Goal: Navigation & Orientation: Find specific page/section

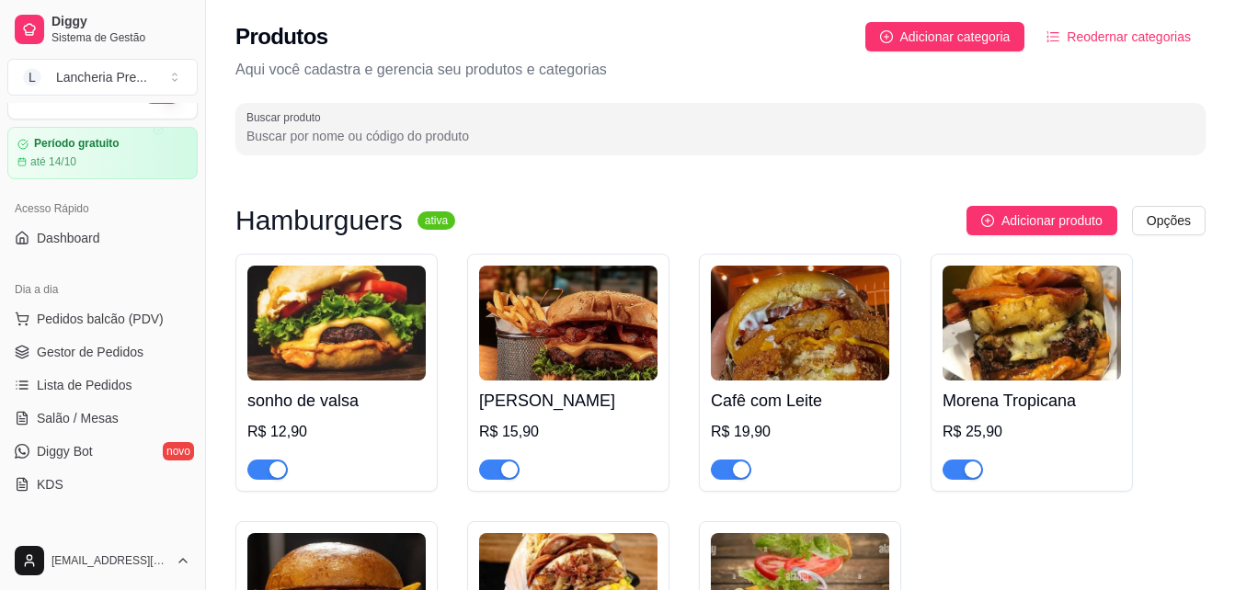
scroll to position [257, 0]
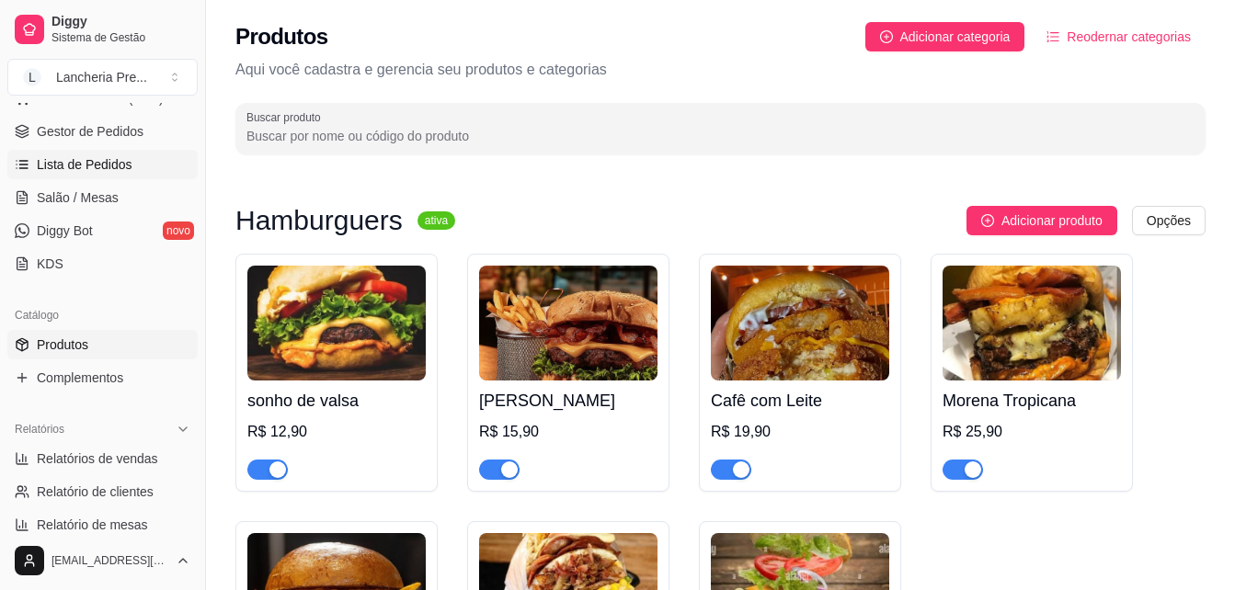
click at [137, 172] on link "Lista de Pedidos" at bounding box center [102, 164] width 190 height 29
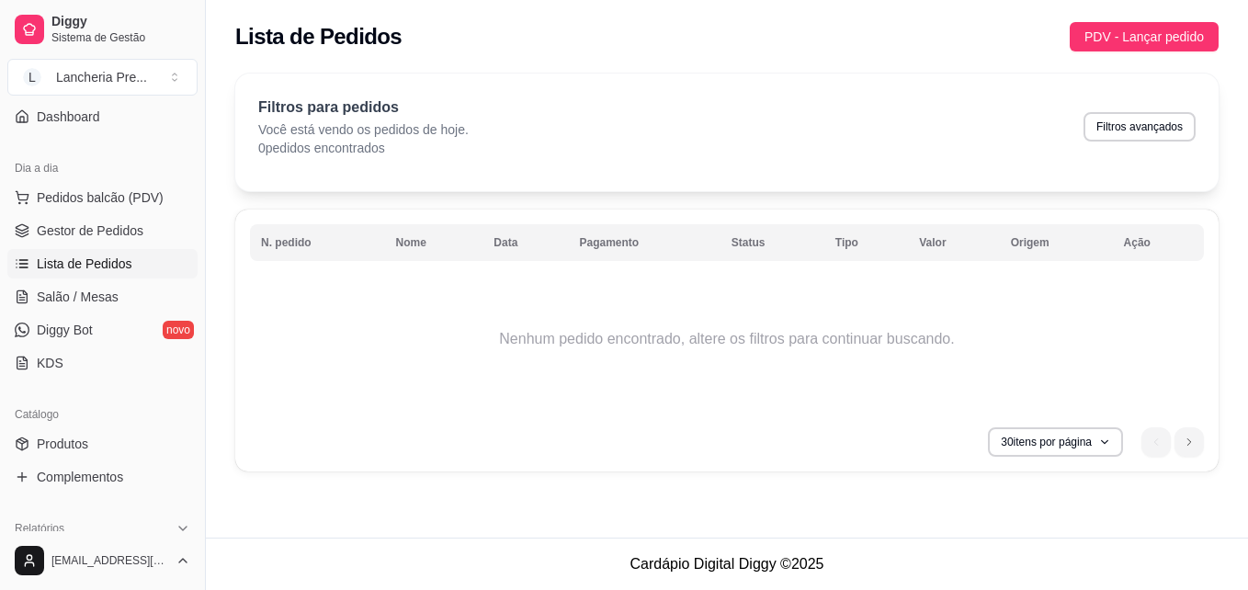
scroll to position [209, 0]
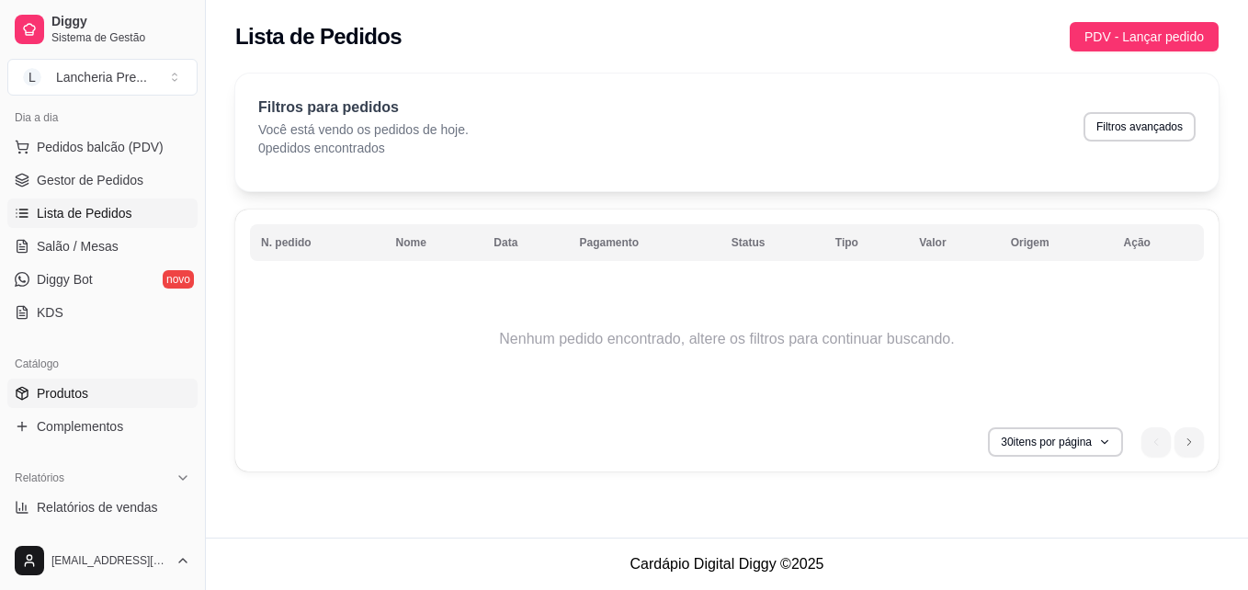
click at [86, 388] on span "Produtos" at bounding box center [62, 393] width 51 height 18
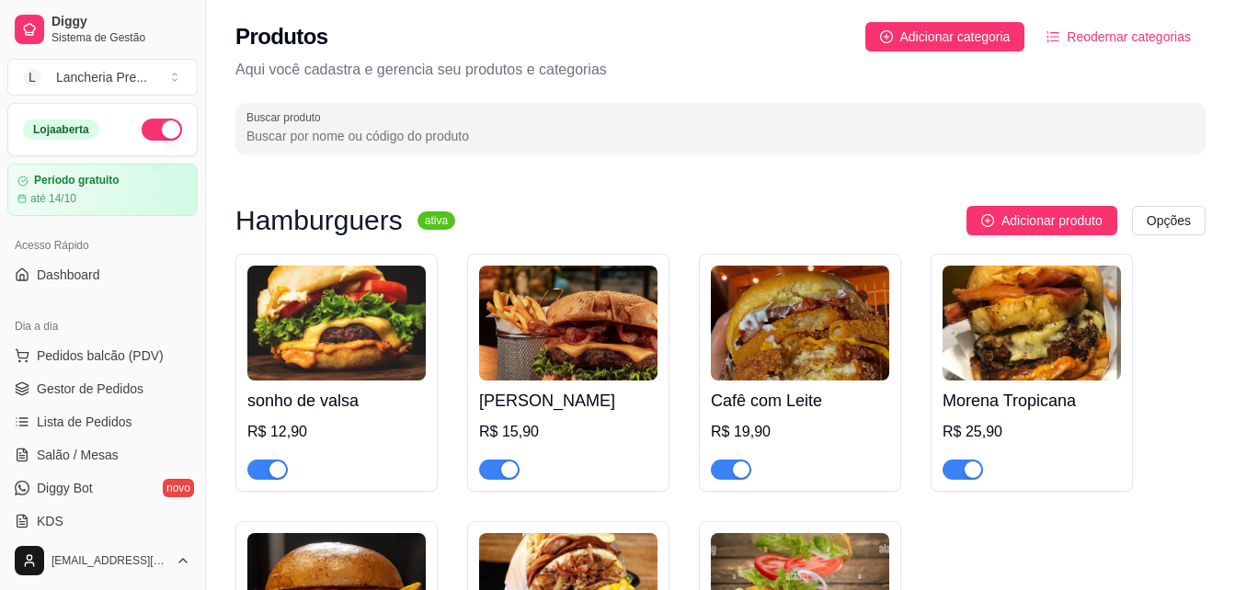
click at [337, 390] on h4 "sonho de valsa" at bounding box center [336, 401] width 178 height 26
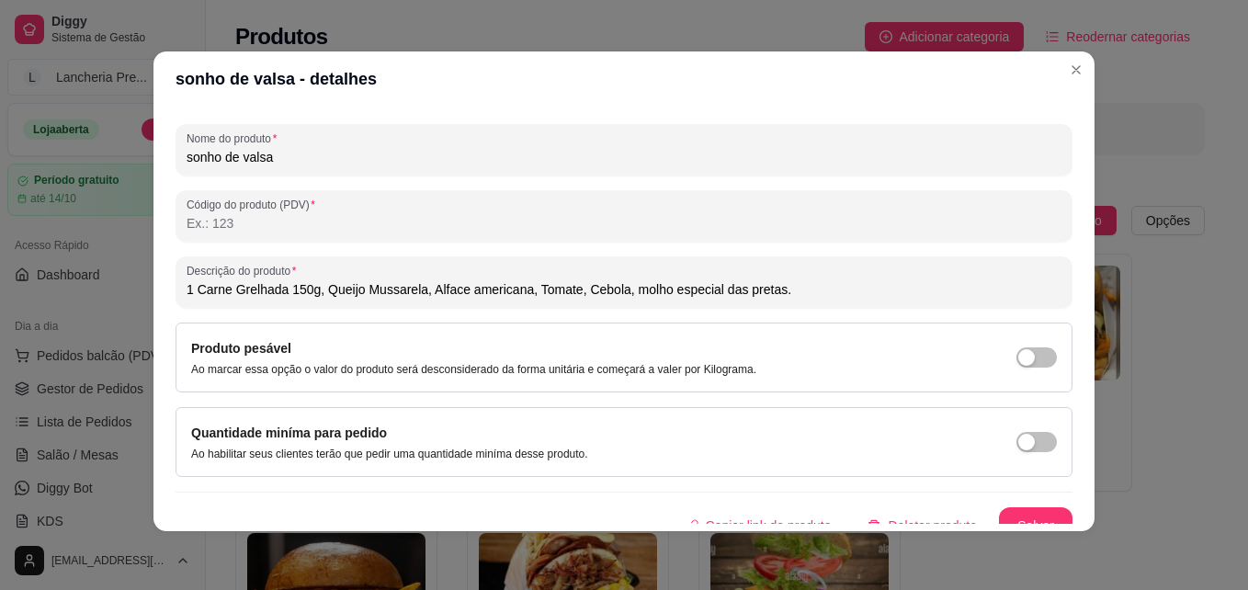
scroll to position [257, 0]
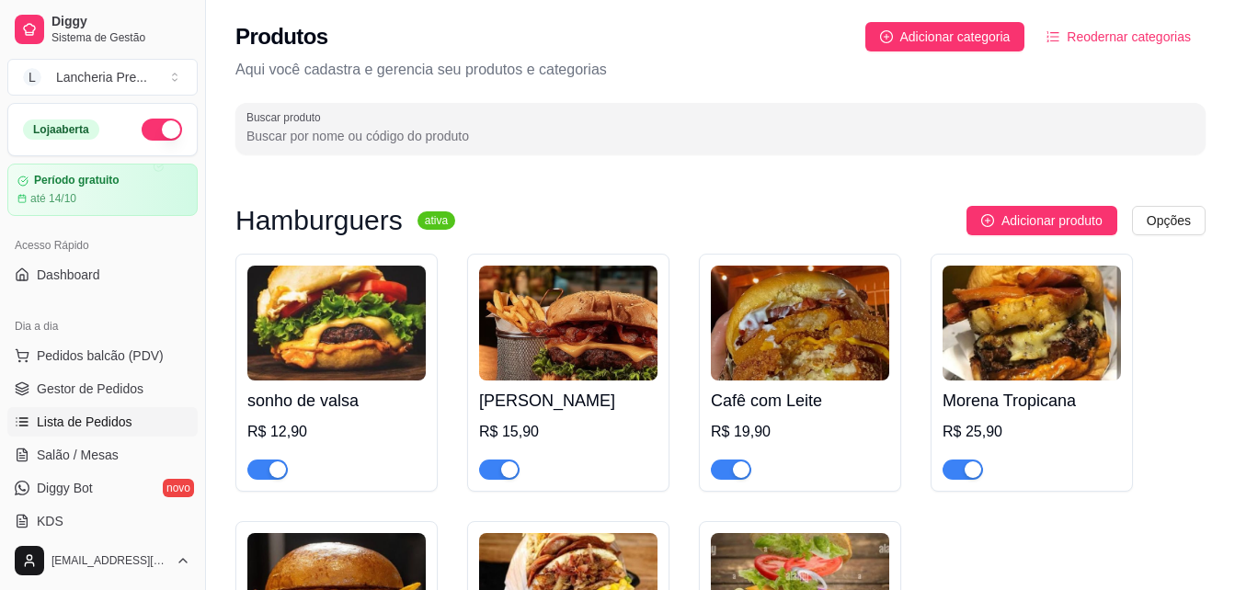
click at [91, 419] on span "Lista de Pedidos" at bounding box center [85, 422] width 96 height 18
